Goal: Task Accomplishment & Management: Use online tool/utility

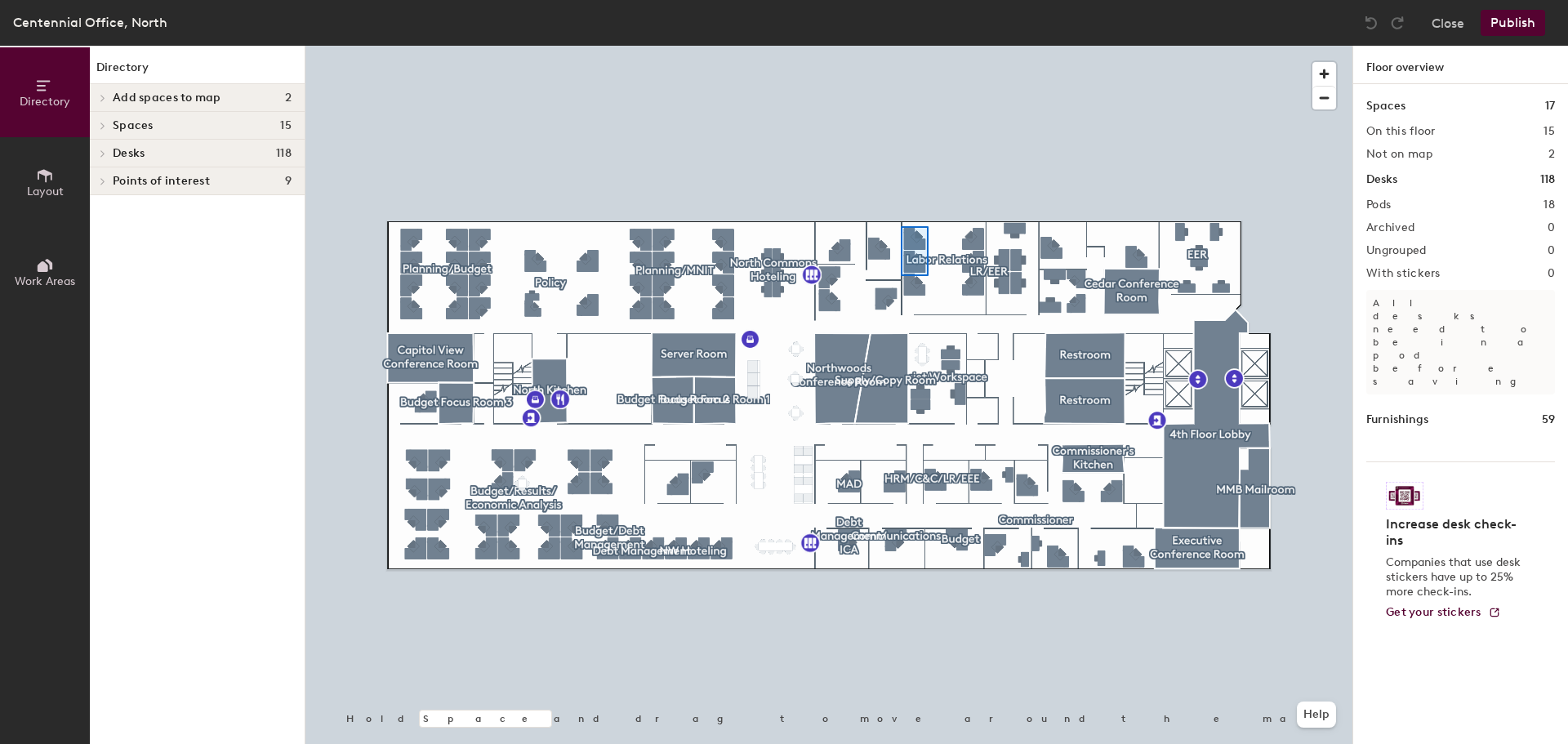
click at [913, 46] on div at bounding box center [829, 46] width 1047 height 0
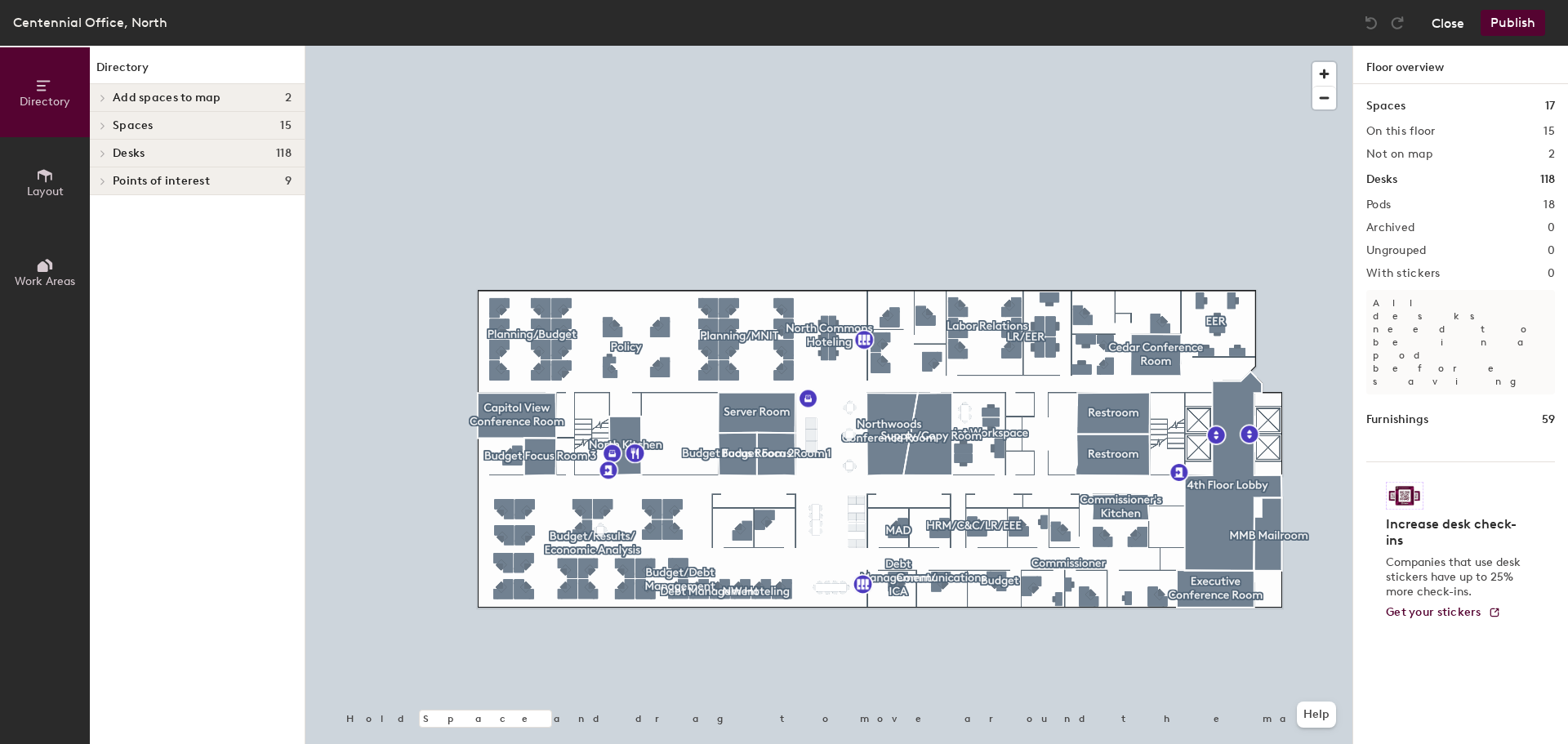
click at [1453, 20] on button "Close" at bounding box center [1448, 23] width 32 height 26
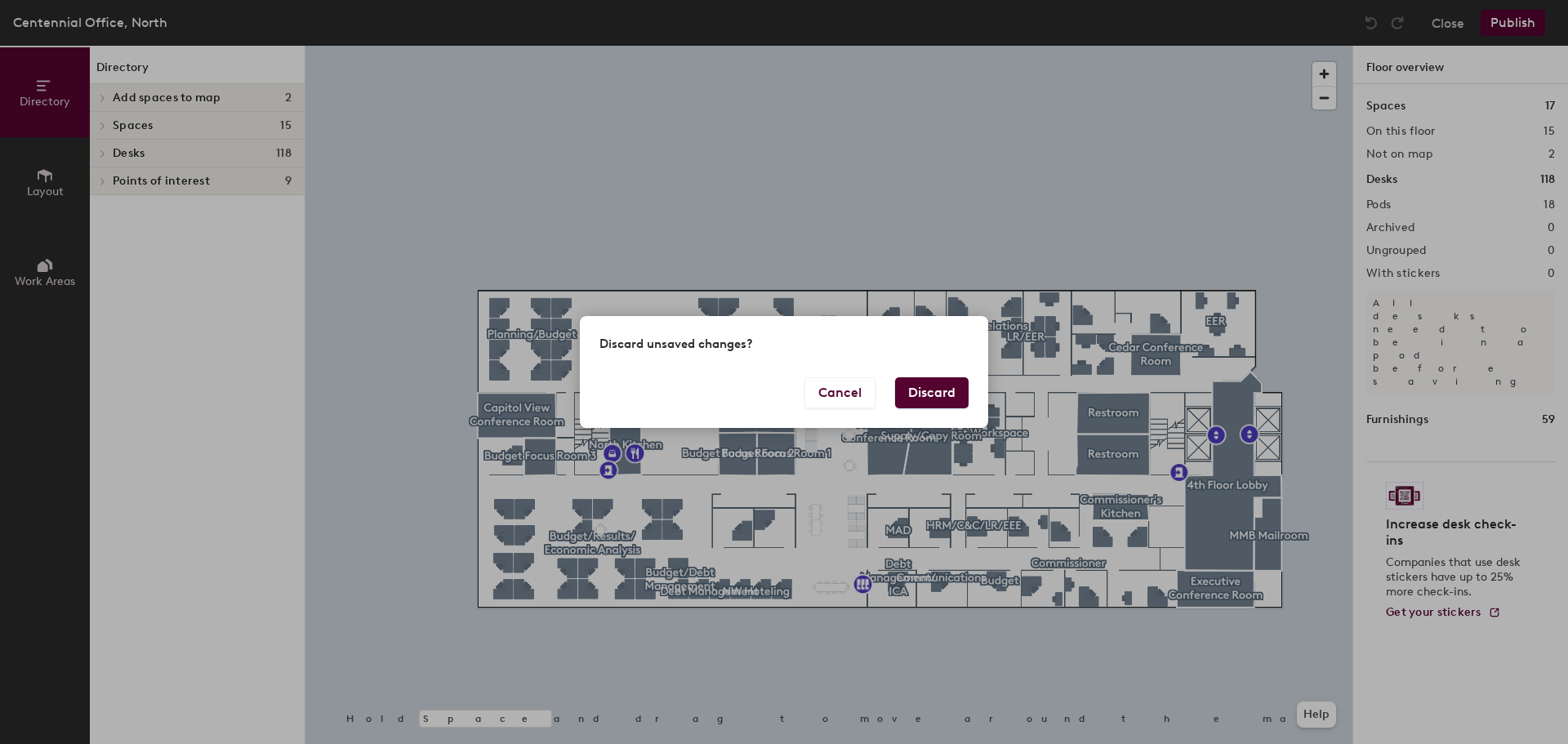
click at [936, 386] on button "Discard" at bounding box center [932, 392] width 73 height 31
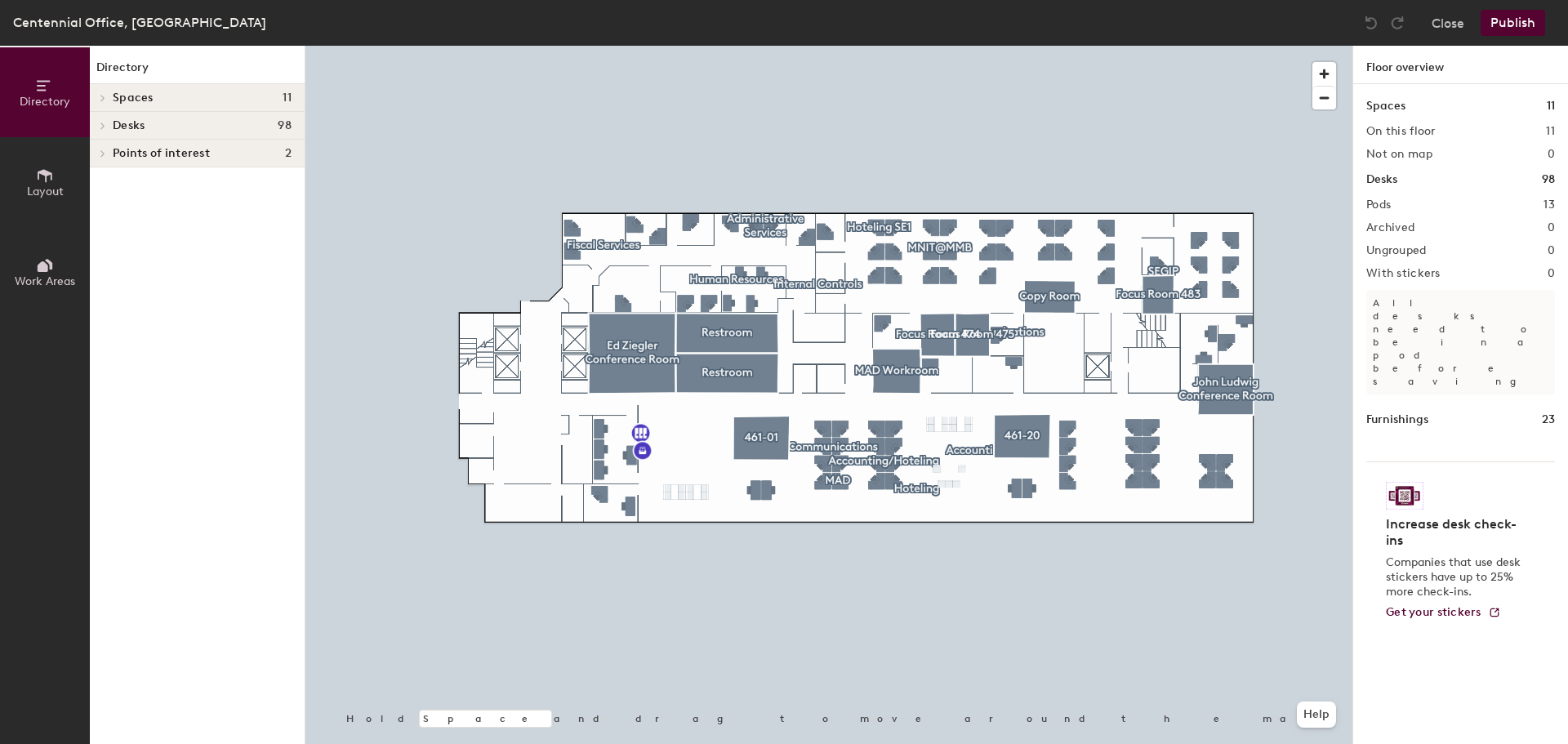
click at [1526, 31] on button "Publish" at bounding box center [1514, 23] width 65 height 26
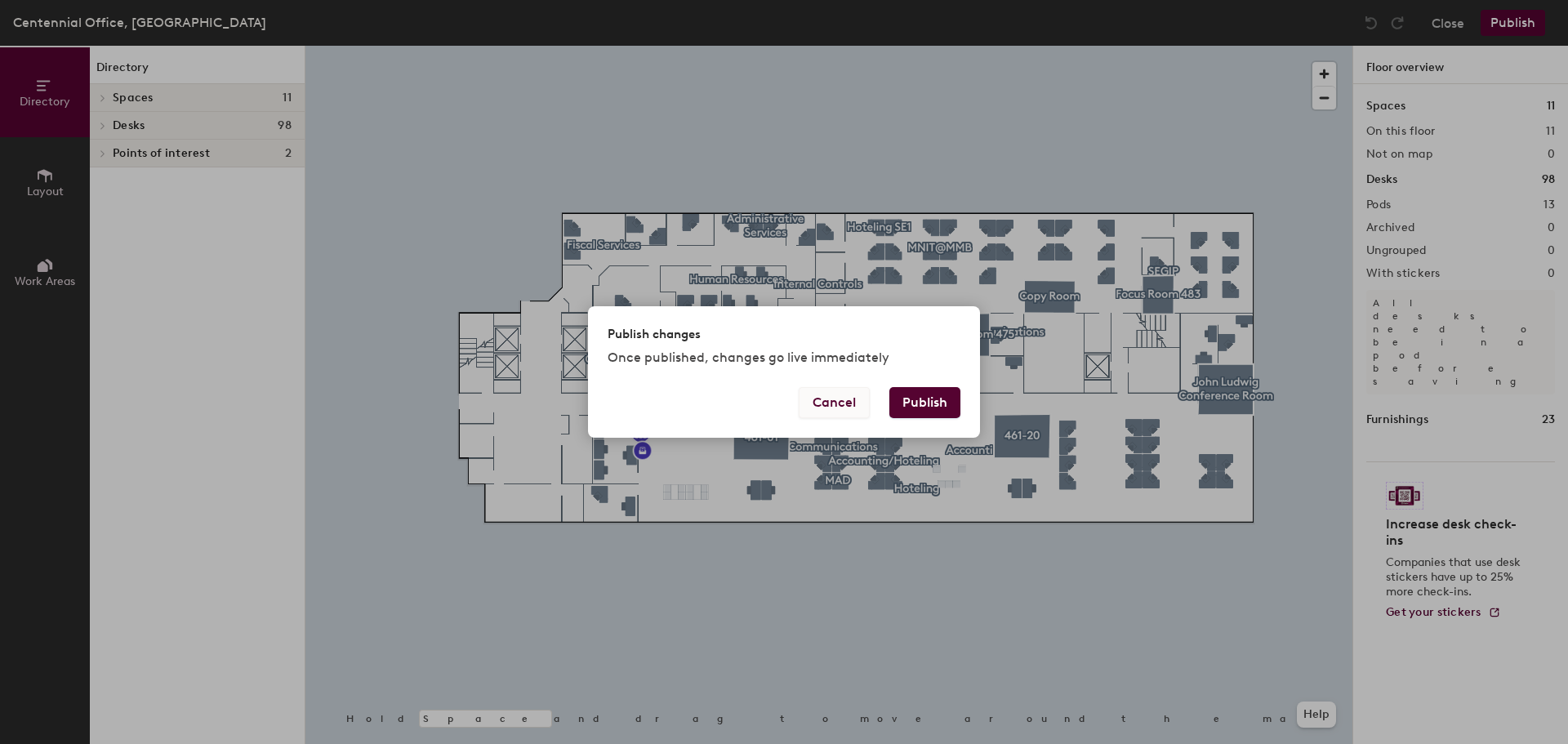
click at [843, 403] on button "Cancel" at bounding box center [833, 403] width 71 height 31
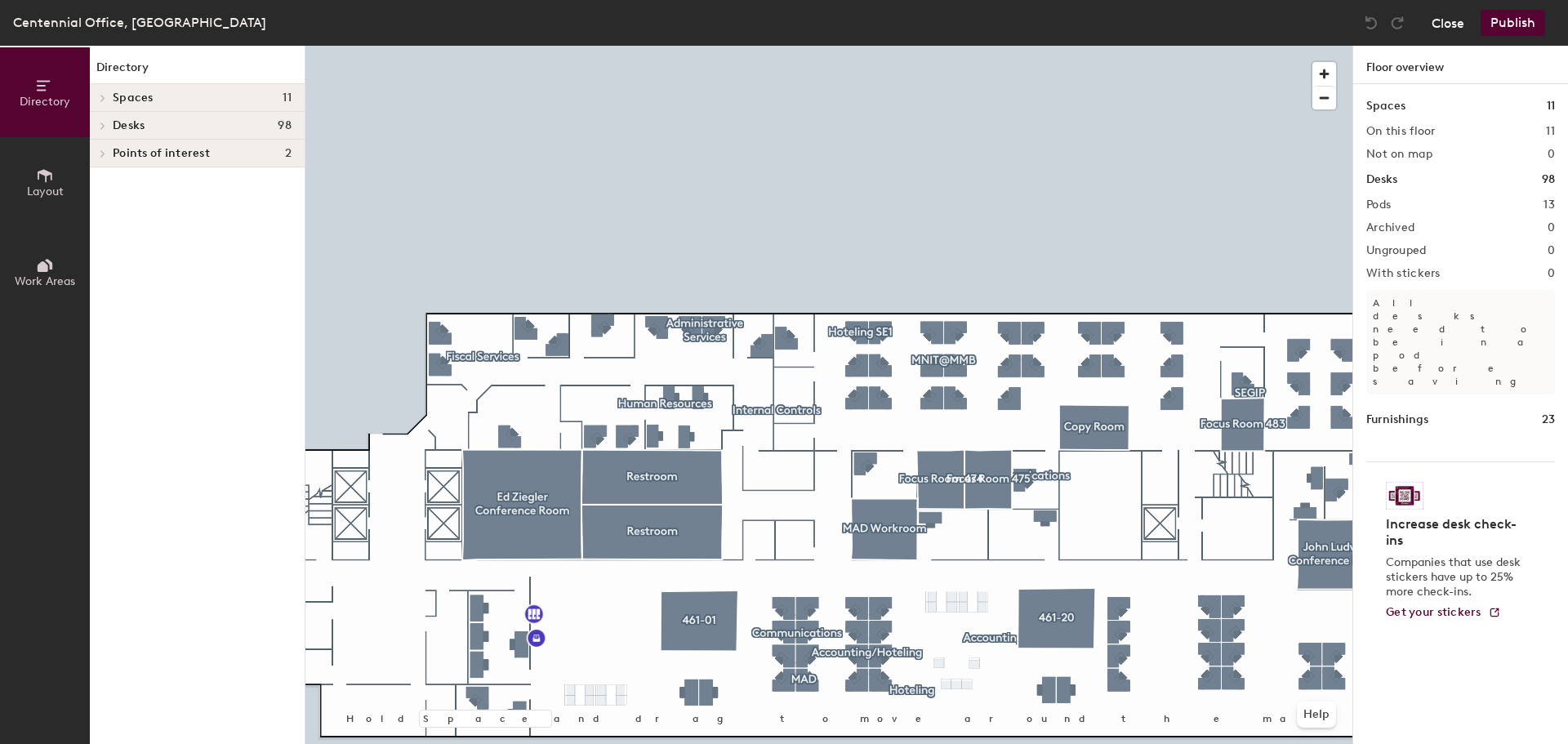
click at [1451, 13] on button "Close" at bounding box center [1448, 23] width 32 height 26
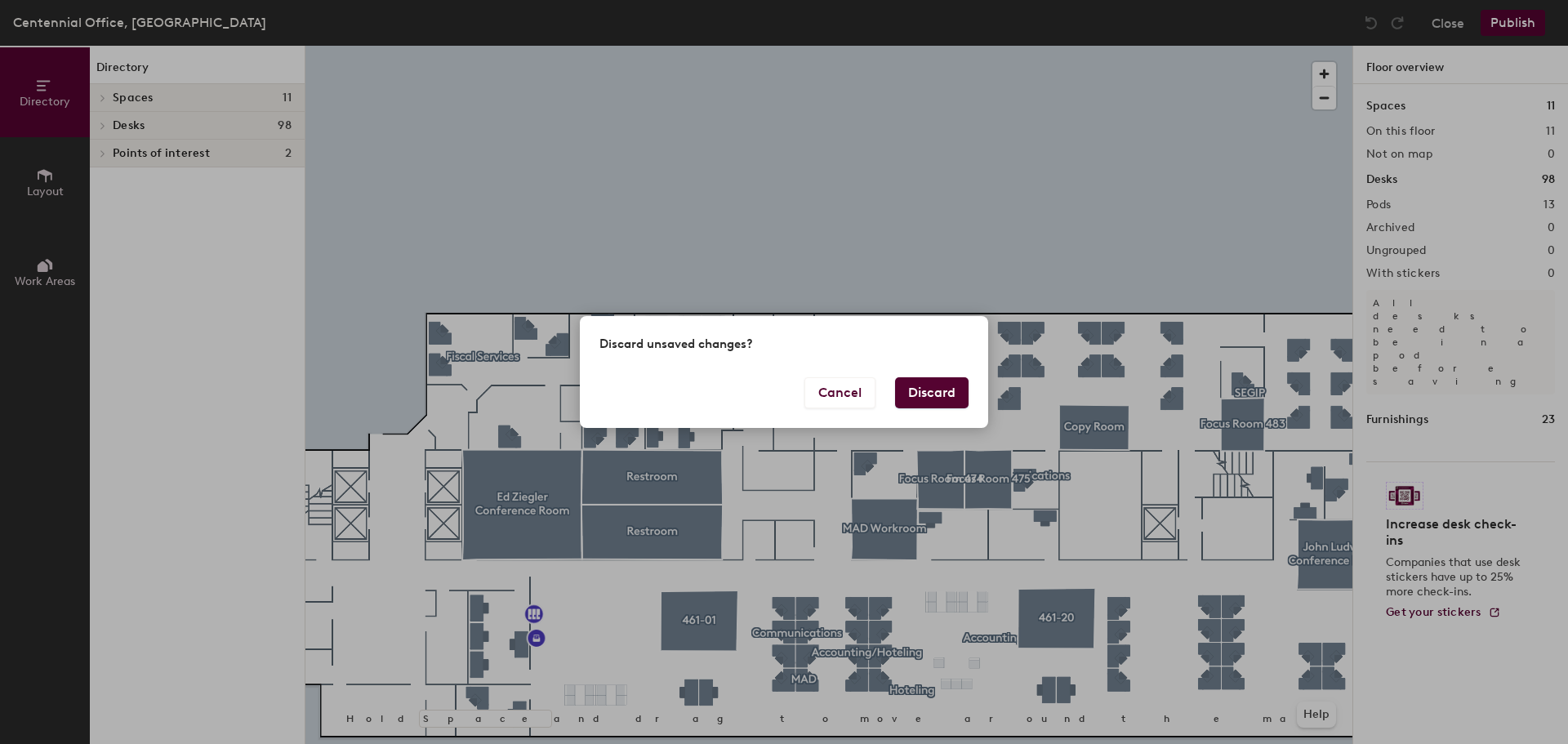
click at [950, 393] on button "Discard" at bounding box center [932, 392] width 73 height 31
